Goal: Transaction & Acquisition: Purchase product/service

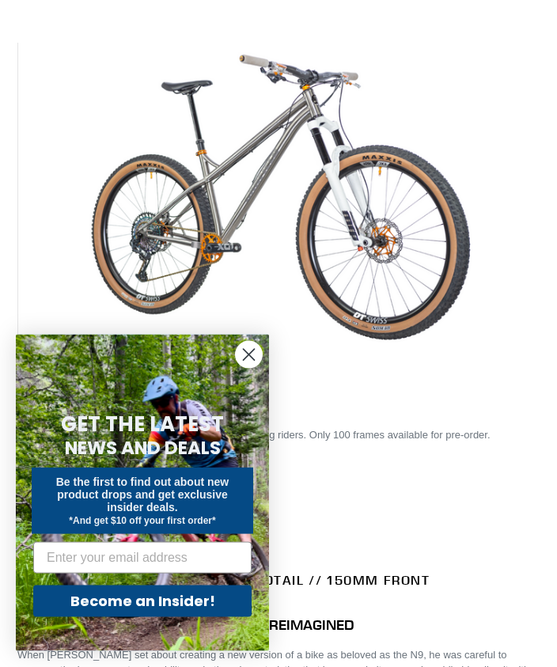
click at [244, 368] on circle "Close dialog" at bounding box center [249, 355] width 26 height 26
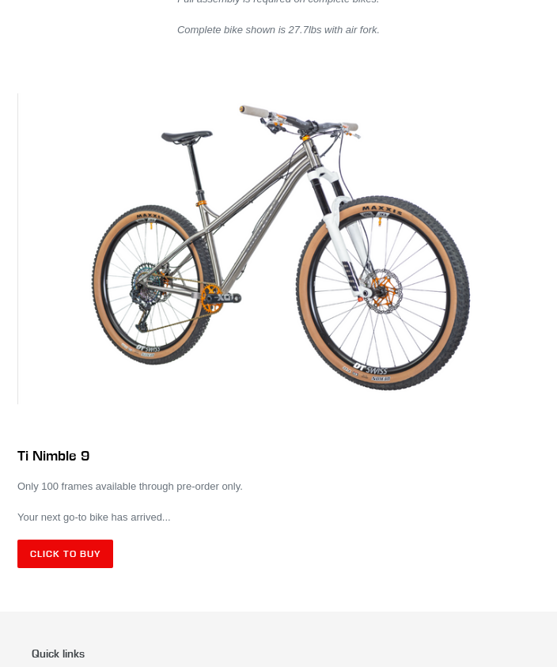
scroll to position [6485, 0]
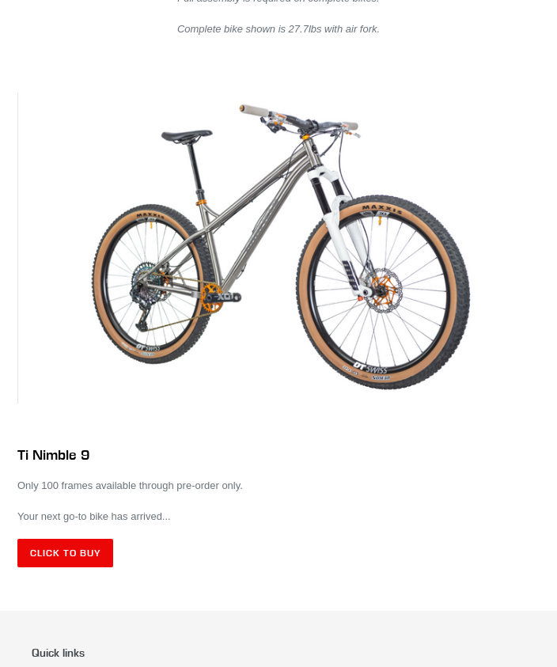
click at [64, 538] on link "Click to Buy" at bounding box center [65, 552] width 96 height 28
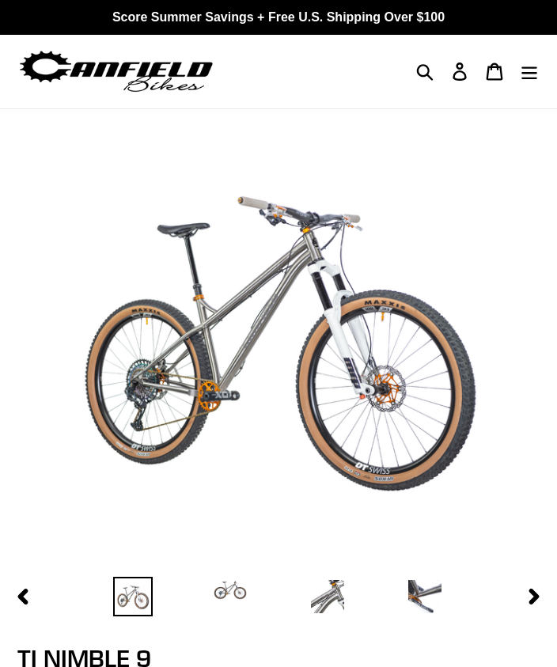
select select "highest-rating"
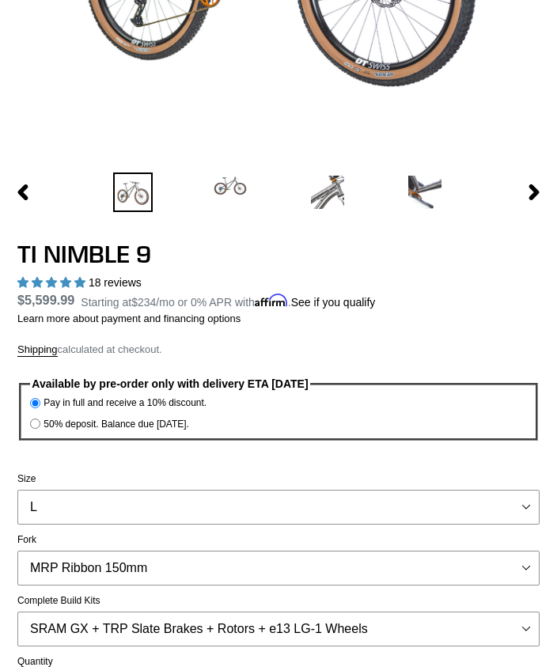
scroll to position [405, 0]
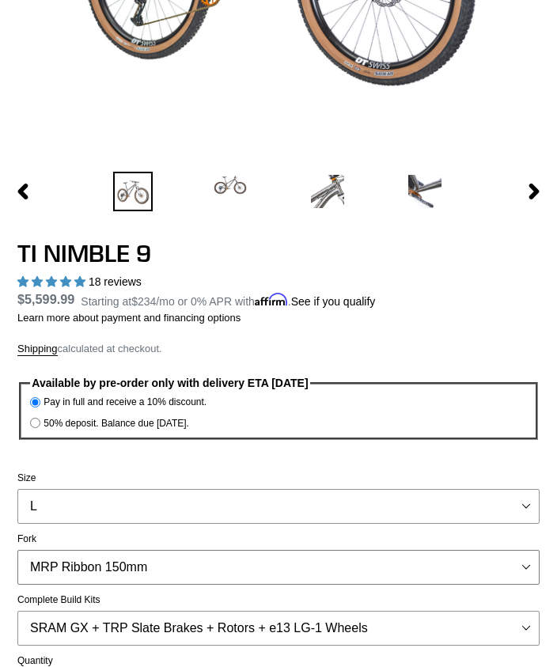
click at [505, 553] on select "MRP Ribbon 150mm RockShox Lyrik 150mm Fox Factory 36 150mm Cane Creek Helm 150m…" at bounding box center [278, 566] width 522 height 35
select select "Fox Factory 36 150mm"
click at [519, 614] on select "SRAM GX + TRP Slate Brakes + Rotors + e13 LG-1 Wheels SHIMANO XT + SHIMANO brak…" at bounding box center [278, 627] width 522 height 35
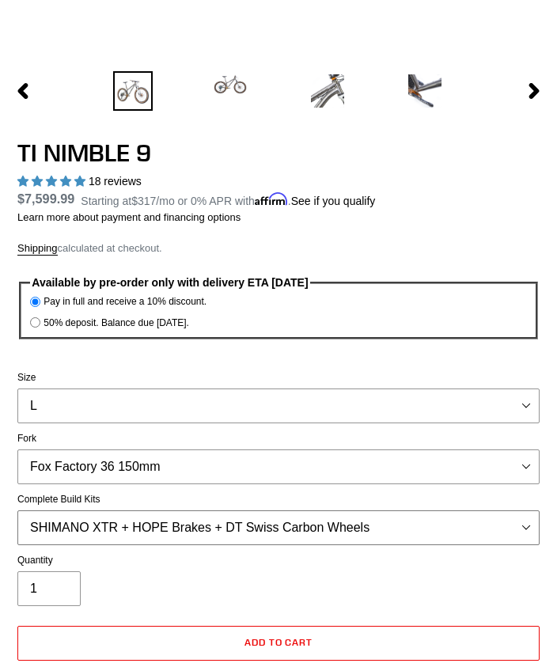
scroll to position [505, 0]
click at [498, 517] on select "SRAM GX + TRP Slate Brakes + Rotors + e13 LG-1 Wheels SHIMANO XT + SHIMANO brak…" at bounding box center [278, 527] width 522 height 35
click at [517, 519] on select "SRAM GX + TRP Slate Brakes + Rotors + e13 LG-1 Wheels SHIMANO XT + SHIMANO brak…" at bounding box center [278, 527] width 522 height 35
select select "SHIMANO XT + SHIMANO brakes + Rotors + e13 LG-1 Wheels"
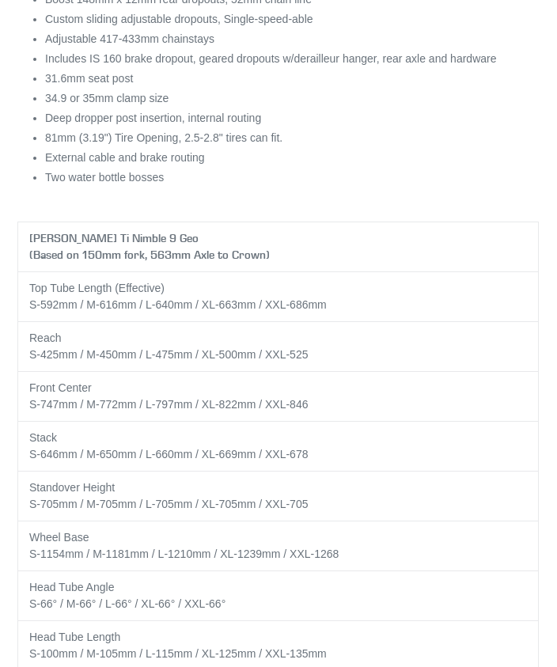
scroll to position [2849, 0]
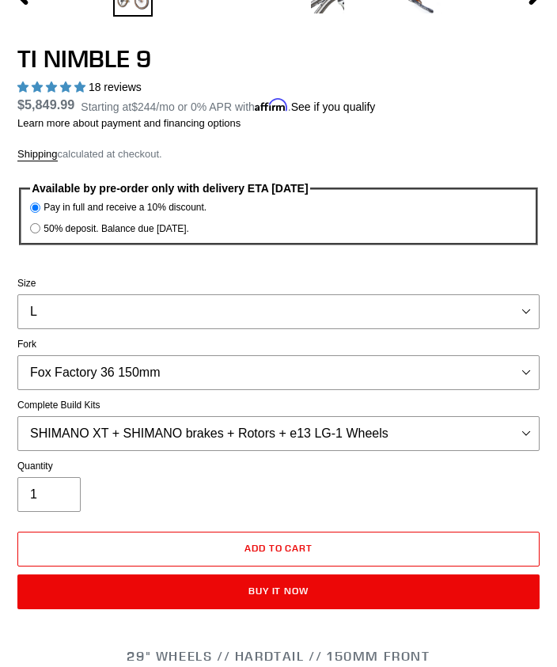
scroll to position [587, 0]
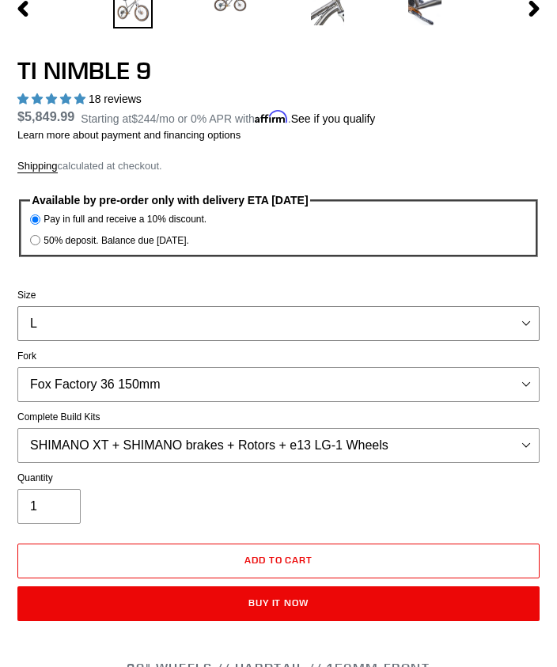
click at [508, 323] on select "S M L XL / XXL (Specify at checkout)" at bounding box center [278, 323] width 522 height 35
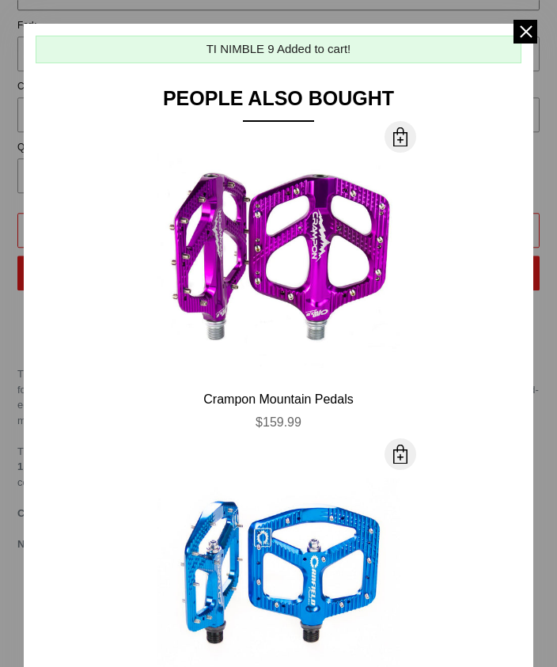
scroll to position [938, 0]
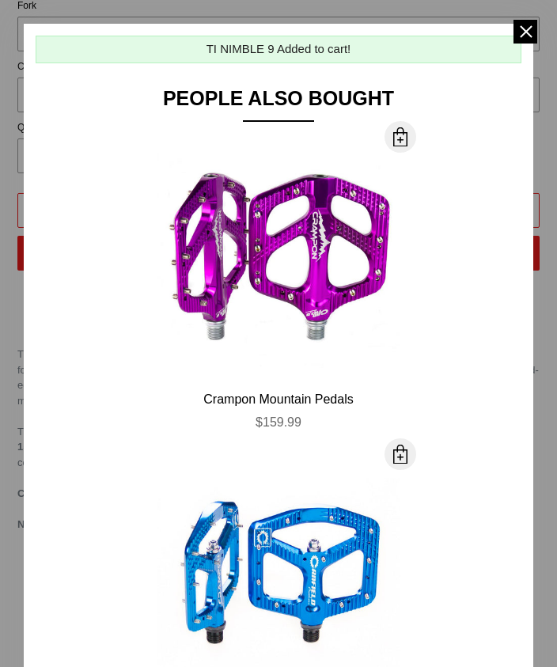
click at [514, 35] on span at bounding box center [525, 32] width 24 height 24
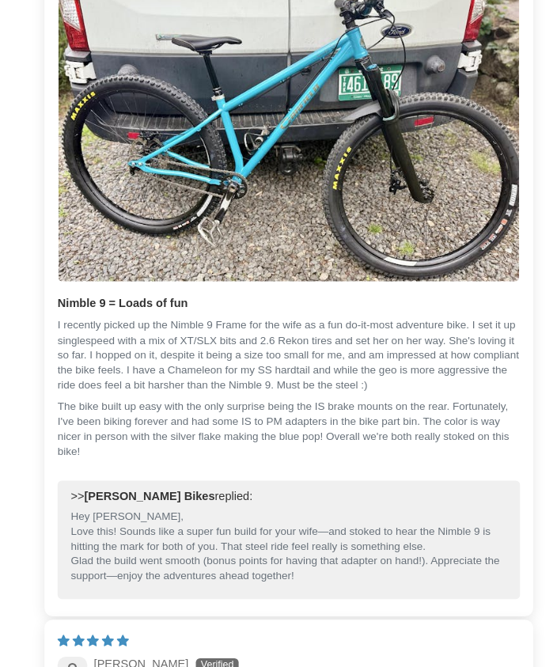
scroll to position [5512, 0]
